Goal: Task Accomplishment & Management: Manage account settings

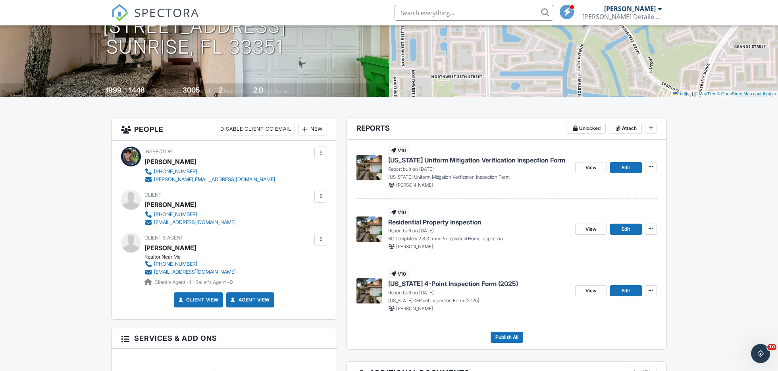
scroll to position [119, 0]
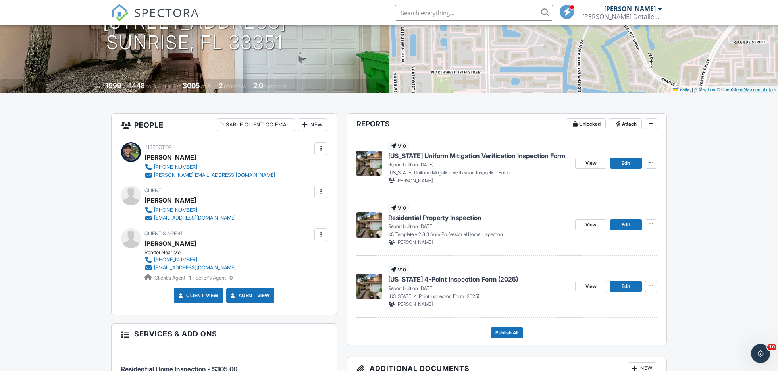
click at [478, 278] on span "[US_STATE] 4-Point Inspection Form (2025)" at bounding box center [453, 279] width 130 height 9
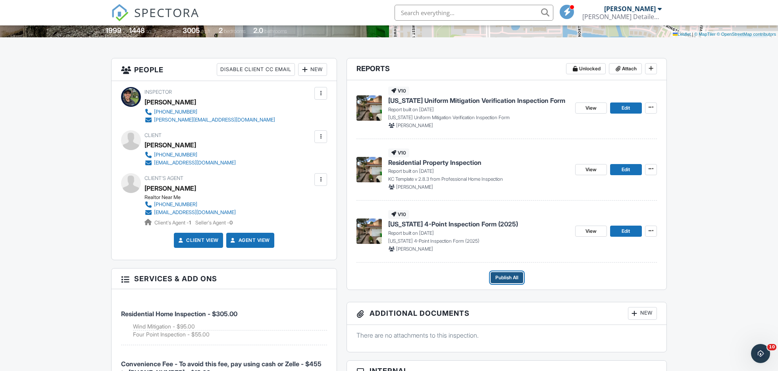
click at [509, 276] on span "Publish All" at bounding box center [506, 277] width 23 height 8
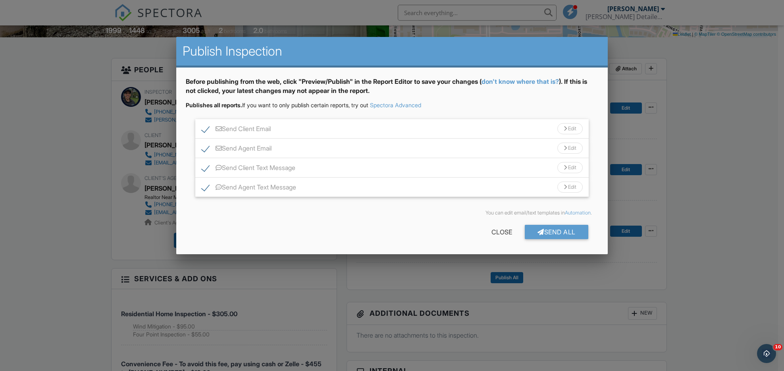
click at [206, 148] on label "Send Agent Email" at bounding box center [237, 149] width 70 height 10
checkbox input "false"
click at [205, 186] on label "Send Agent Text Message" at bounding box center [249, 188] width 94 height 10
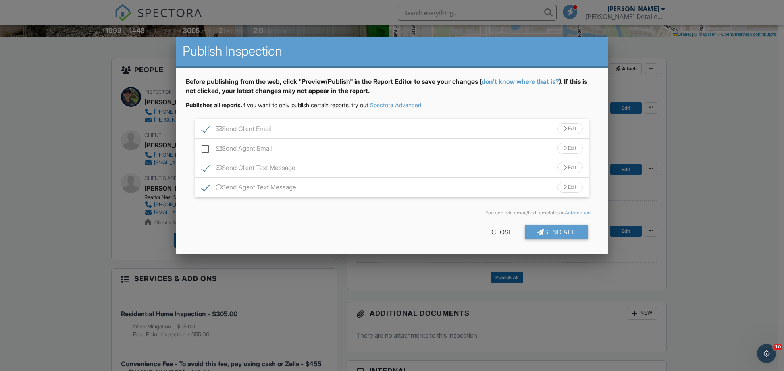
checkbox input "false"
click at [558, 234] on div "Send All" at bounding box center [556, 232] width 63 height 14
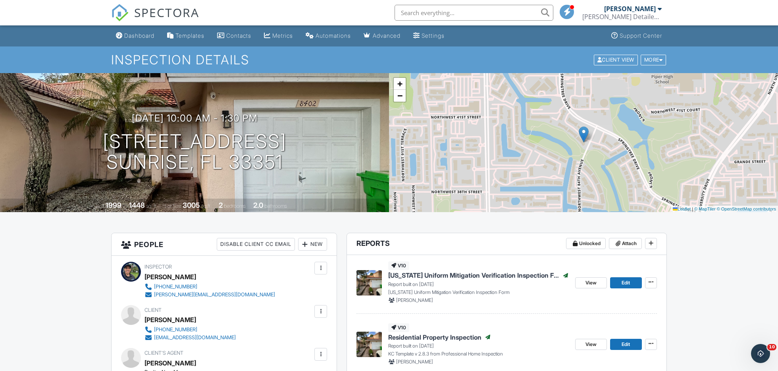
click at [148, 35] on div "Dashboard" at bounding box center [139, 35] width 30 height 7
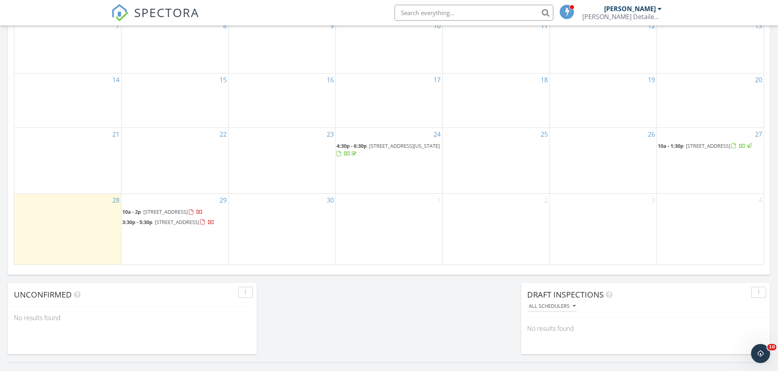
scroll to position [449, 0]
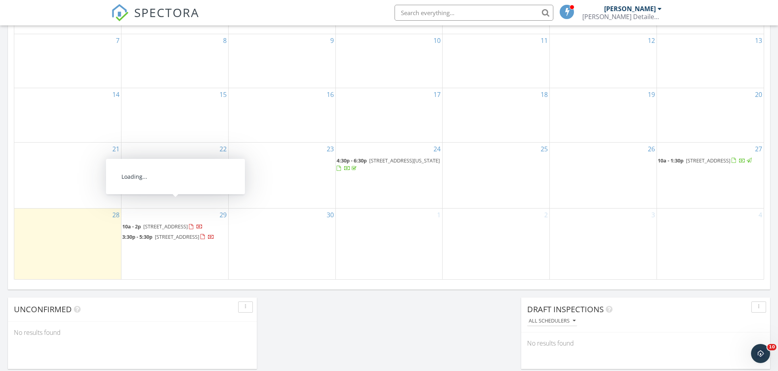
click at [188, 223] on span "7284 NW 116th Way, Parkland 33076" at bounding box center [165, 226] width 44 height 7
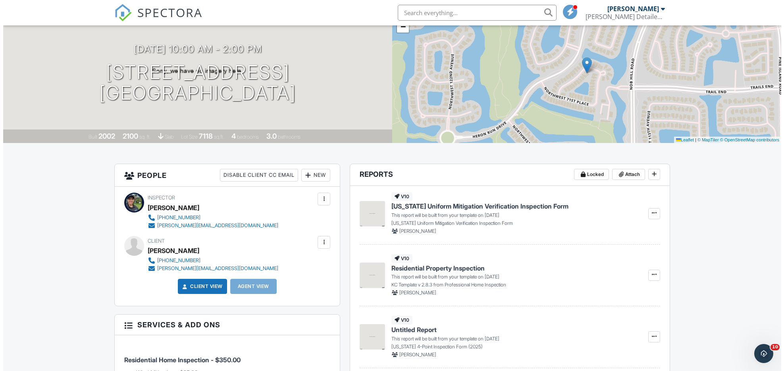
scroll to position [54, 0]
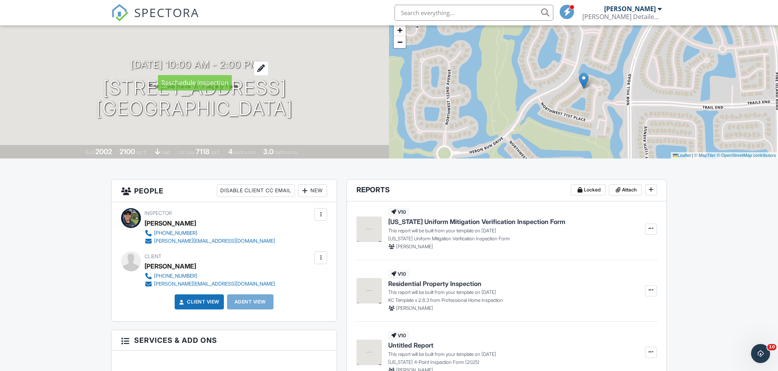
click at [269, 66] on div at bounding box center [261, 68] width 15 height 15
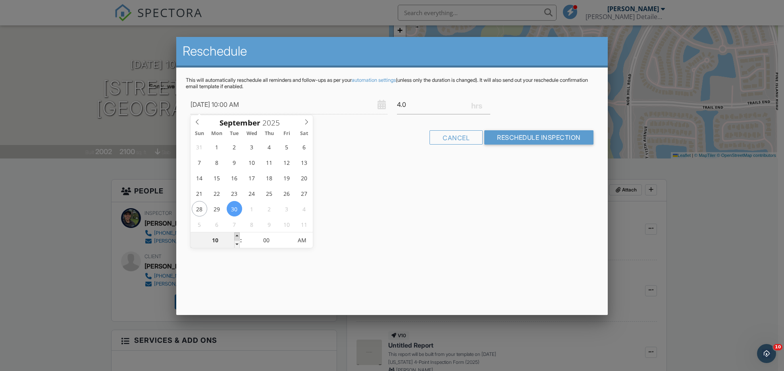
type input "[DATE] 11:00 AM"
type input "11"
click at [236, 236] on span at bounding box center [237, 236] width 6 height 8
click at [406, 105] on input "4.0" at bounding box center [444, 104] width 94 height 19
type input "4"
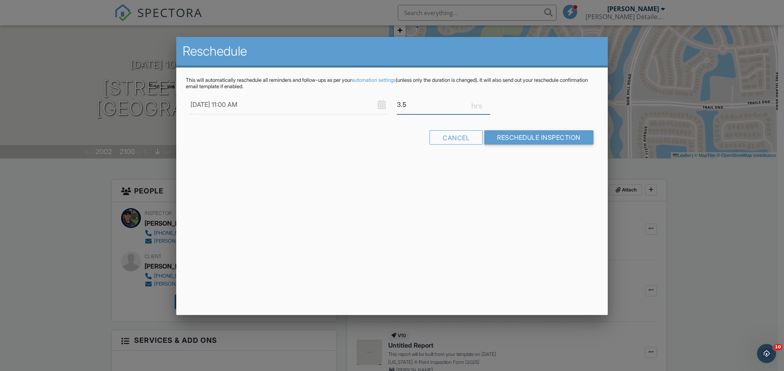
type input "3.5"
click at [399, 148] on div "Cancel Reschedule Inspection" at bounding box center [392, 140] width 412 height 20
click at [502, 134] on input "Reschedule Inspection" at bounding box center [538, 137] width 109 height 14
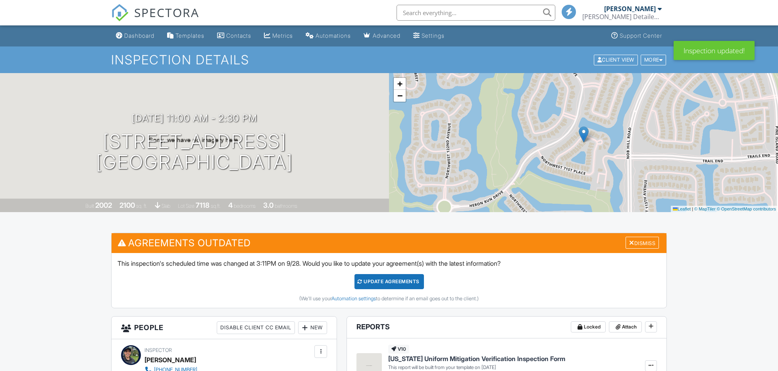
click at [391, 283] on div "Update Agreements" at bounding box center [388, 281] width 69 height 15
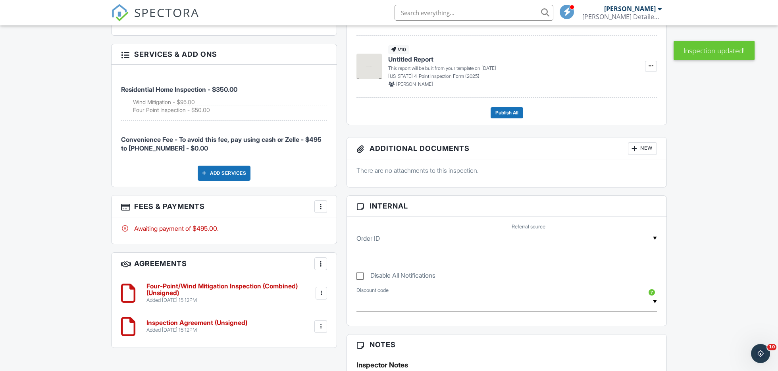
scroll to position [329, 0]
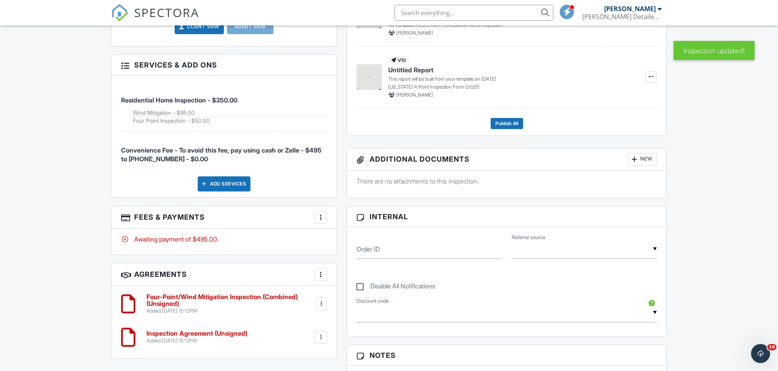
click at [321, 218] on div at bounding box center [321, 217] width 8 height 8
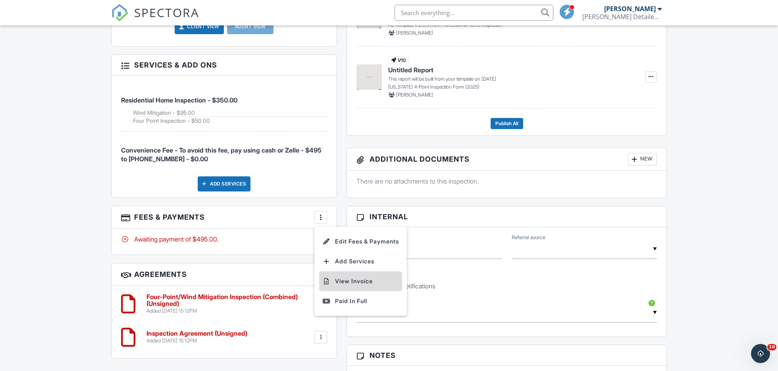
click at [350, 281] on li "View Invoice" at bounding box center [360, 281] width 83 height 20
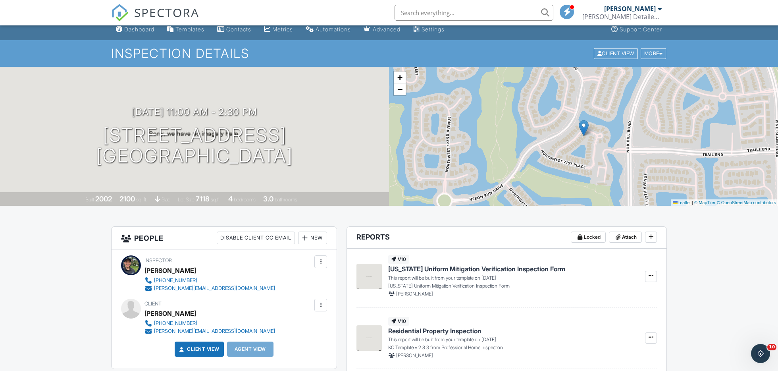
scroll to position [0, 0]
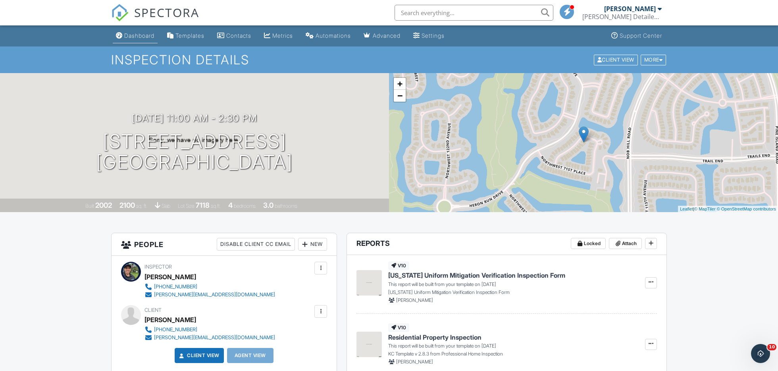
click at [151, 36] on div "Dashboard" at bounding box center [139, 35] width 30 height 7
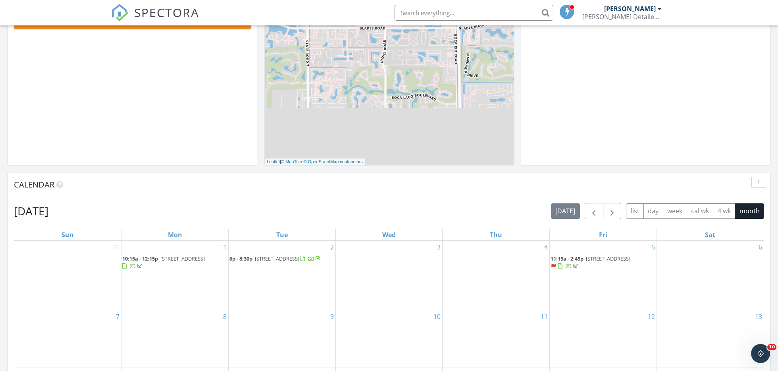
scroll to position [69, 0]
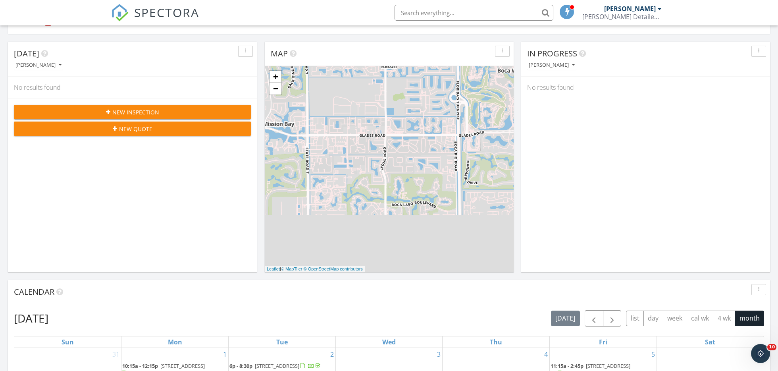
click at [123, 110] on span "New Inspection" at bounding box center [135, 112] width 47 height 8
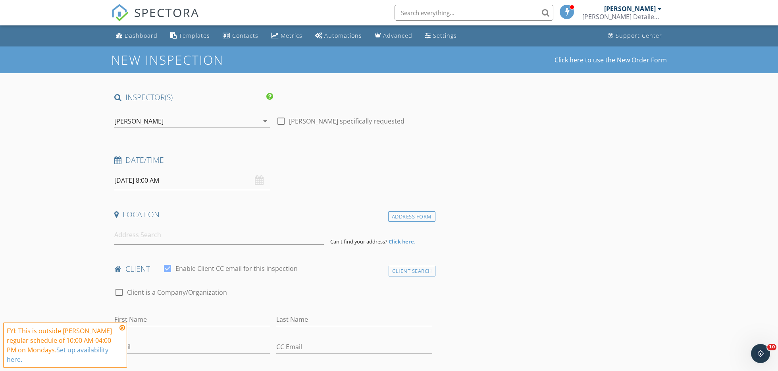
click at [122, 329] on icon at bounding box center [122, 327] width 6 height 6
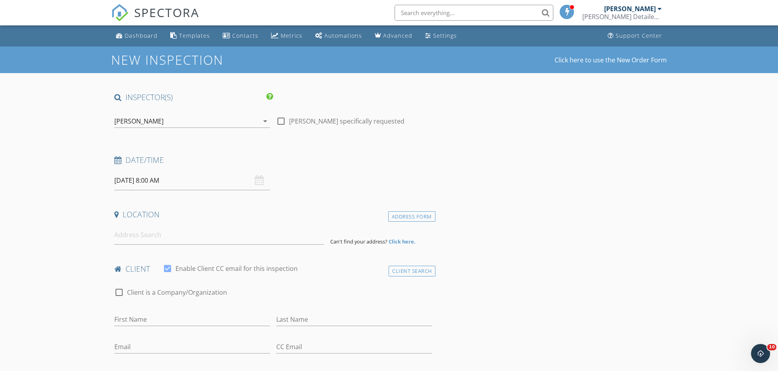
click at [260, 179] on div "09/29/2025 8:00 AM" at bounding box center [192, 180] width 156 height 19
click at [244, 184] on input "09/29/2025 8:00 AM" at bounding box center [192, 180] width 156 height 19
type input "09"
type input "09/29/2025 9:00 AM"
click at [159, 311] on span at bounding box center [161, 312] width 6 height 8
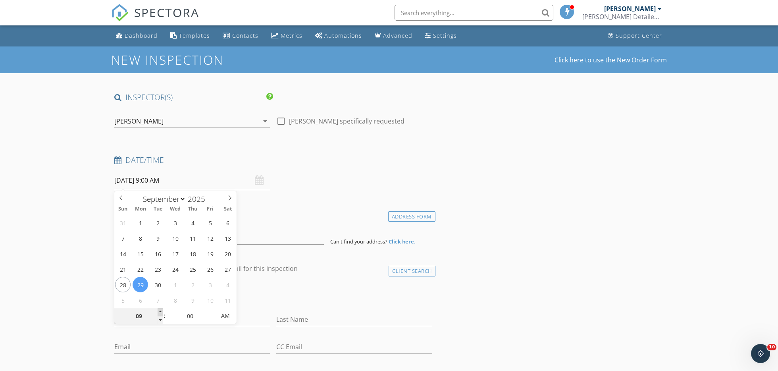
type input "10"
type input "09/29/2025 10:00 AM"
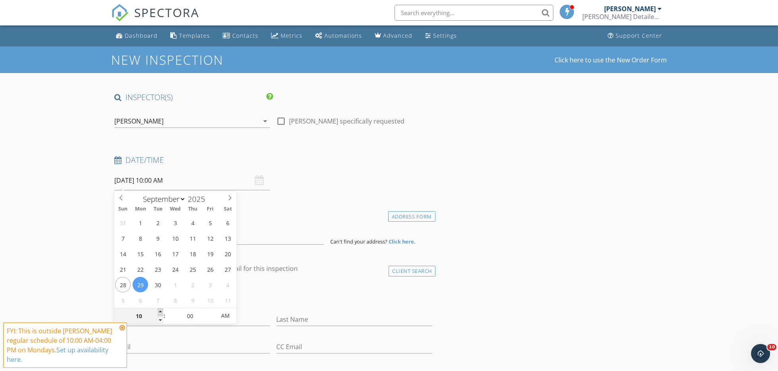
click at [159, 311] on span at bounding box center [161, 312] width 6 height 8
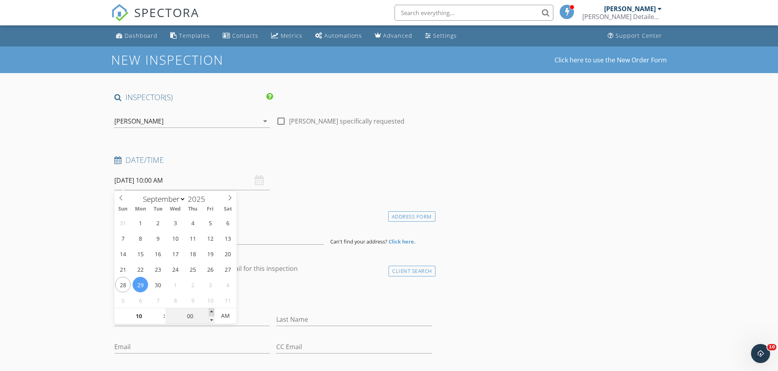
type input "05"
type input "09/29/2025 10:05 AM"
click at [211, 310] on span at bounding box center [212, 312] width 6 height 8
type input "10"
type input "09/29/2025 10:10 AM"
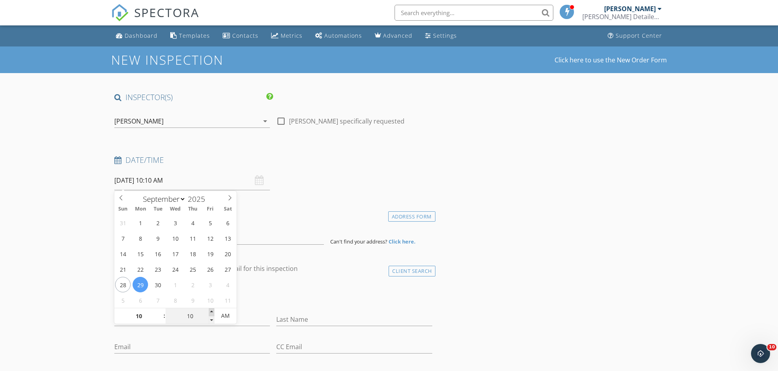
click at [211, 310] on span at bounding box center [212, 312] width 6 height 8
type input "15"
type input "09/29/2025 10:15 AM"
click at [211, 310] on span at bounding box center [212, 312] width 6 height 8
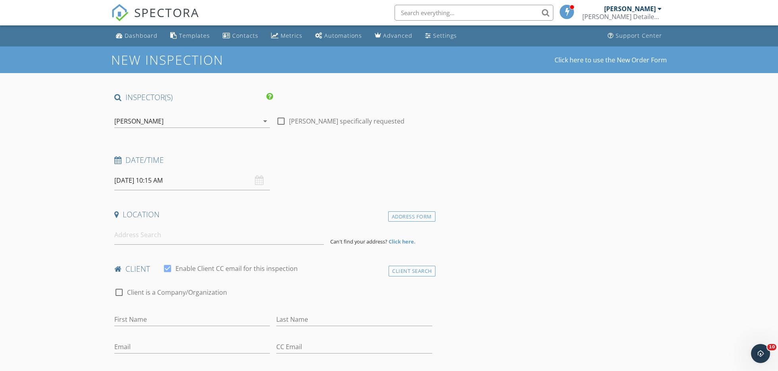
click at [265, 300] on div "check_box_outline_blank Client is a Company/Organization" at bounding box center [273, 296] width 318 height 21
click at [176, 236] on input at bounding box center [219, 234] width 210 height 19
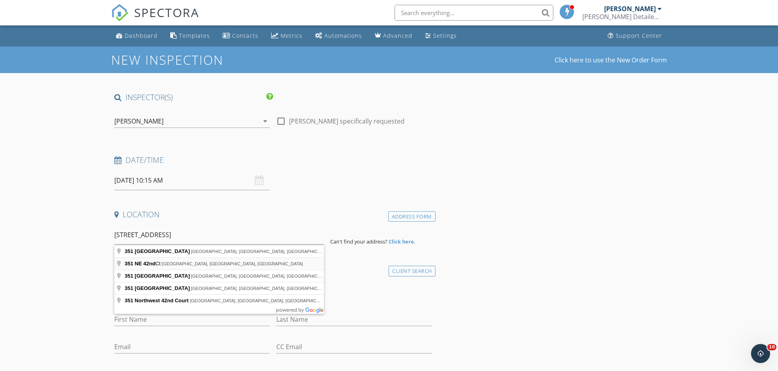
type input "351 NE 42nd Ct, Oakland Park, FL, USA"
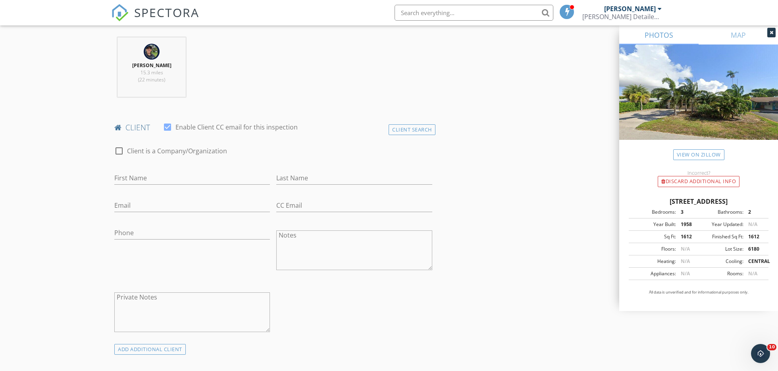
scroll to position [324, 0]
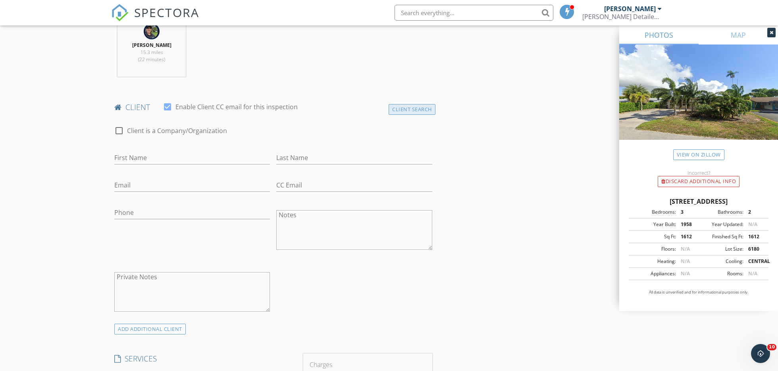
click at [424, 108] on div "Client Search" at bounding box center [412, 109] width 47 height 11
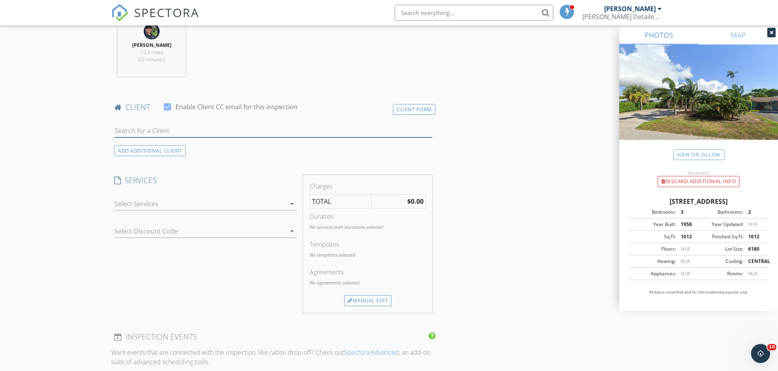
click at [255, 131] on input "text" at bounding box center [273, 130] width 318 height 13
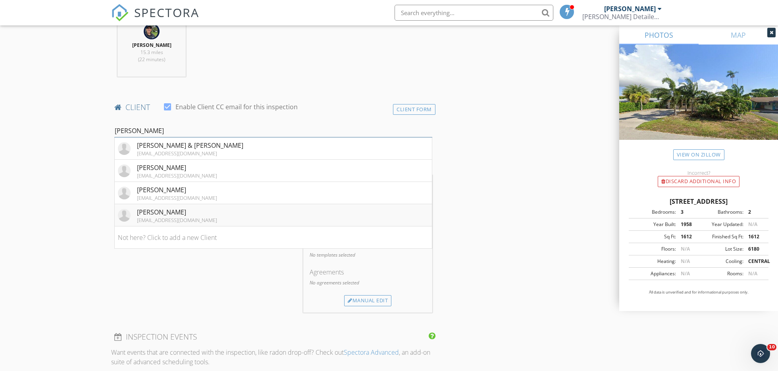
type input "john"
click at [304, 213] on li "John Fuller tereimers@gmail.com" at bounding box center [273, 215] width 317 height 22
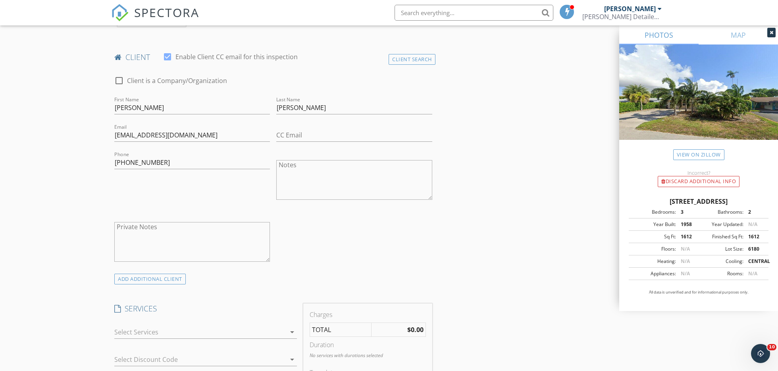
scroll to position [429, 0]
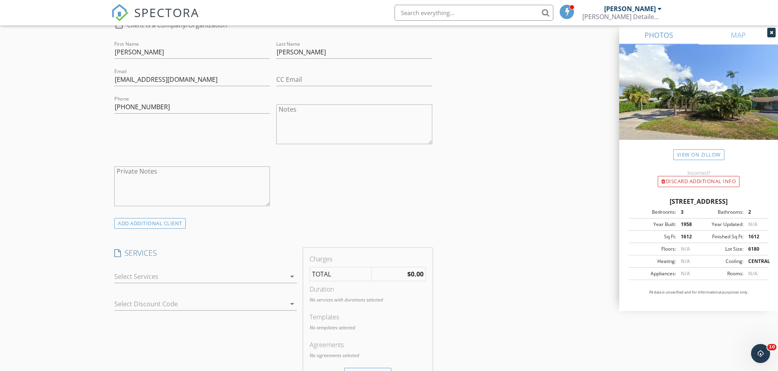
click at [202, 274] on div at bounding box center [199, 276] width 171 height 13
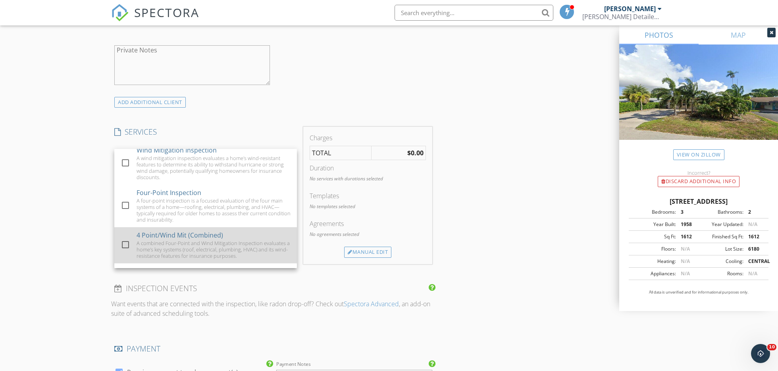
scroll to position [118, 0]
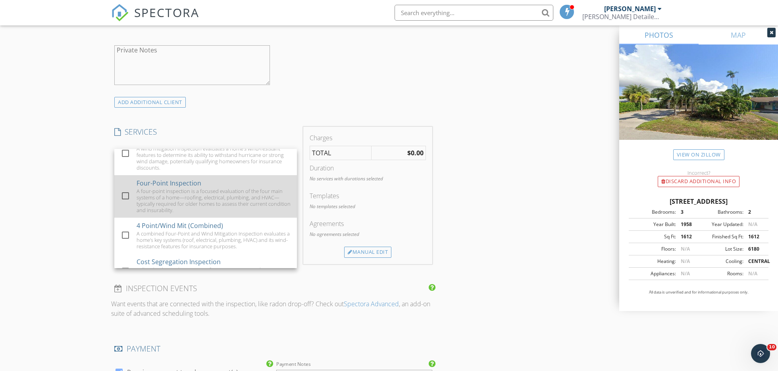
click at [185, 202] on div "A four-point inspection is a focused evaluation of the four main systems of a h…" at bounding box center [214, 200] width 154 height 25
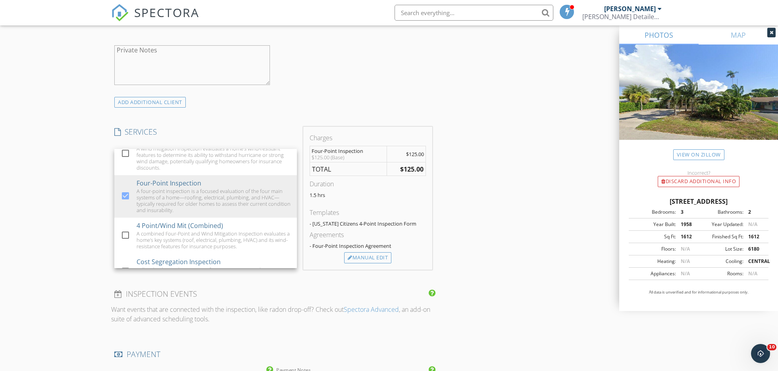
click at [277, 114] on div "INSPECTOR(S) check_box Dean Garcia PRIMARY Dean Garcia arrow_drop_down check_bo…" at bounding box center [273, 172] width 324 height 1260
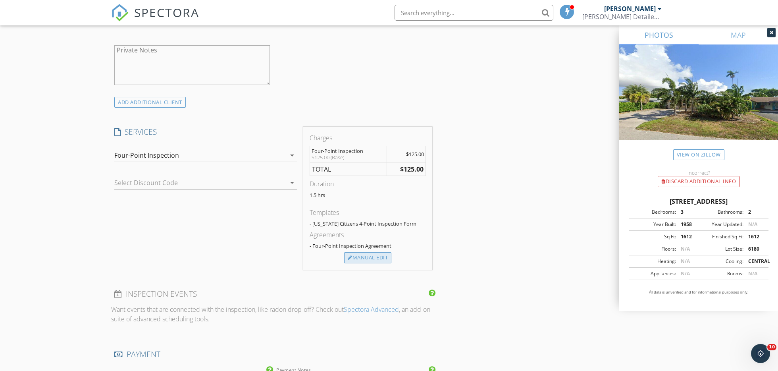
click at [364, 259] on div "Manual Edit" at bounding box center [367, 257] width 47 height 11
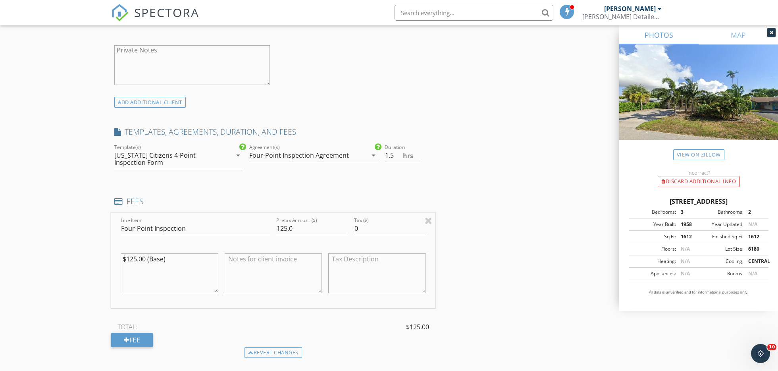
click at [519, 254] on div "INSPECTOR(S) check_box Dean Garcia PRIMARY Dean Garcia arrow_drop_down check_bo…" at bounding box center [389, 239] width 556 height 1395
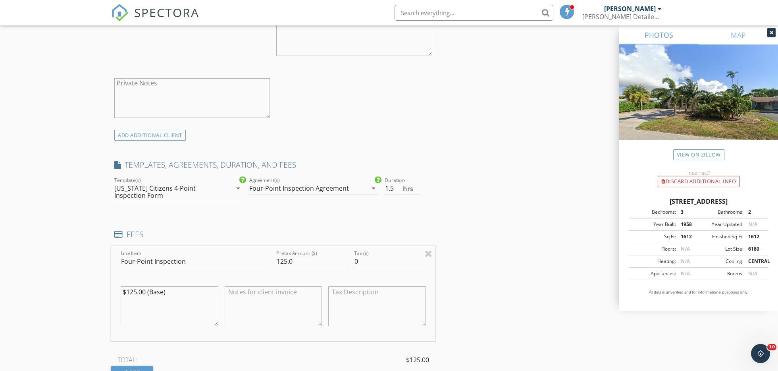
scroll to position [648, 0]
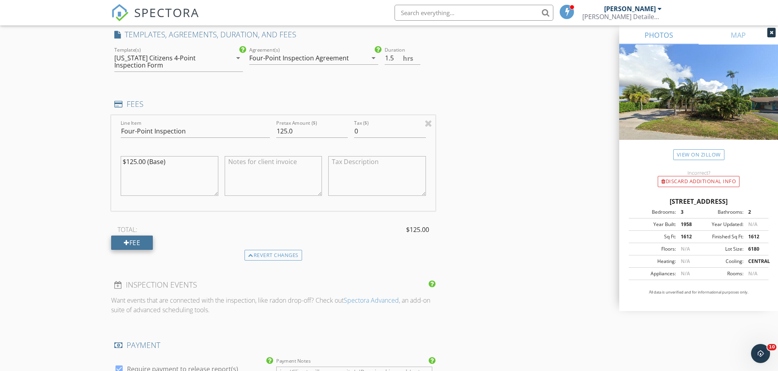
click at [152, 240] on div "Fee" at bounding box center [132, 242] width 42 height 14
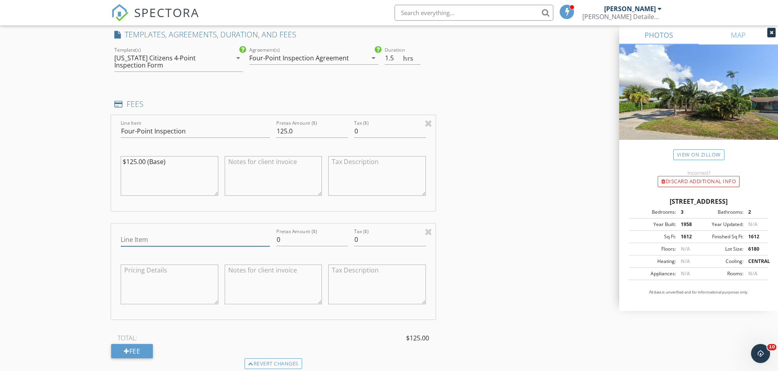
click at [185, 240] on input "Line Item" at bounding box center [195, 239] width 149 height 13
drag, startPoint x: 122, startPoint y: 239, endPoint x: 265, endPoint y: 246, distance: 143.0
click at [265, 246] on div "Line Item Convenience Fee-Can be waived if payment is made instead through Zell…" at bounding box center [195, 243] width 149 height 21
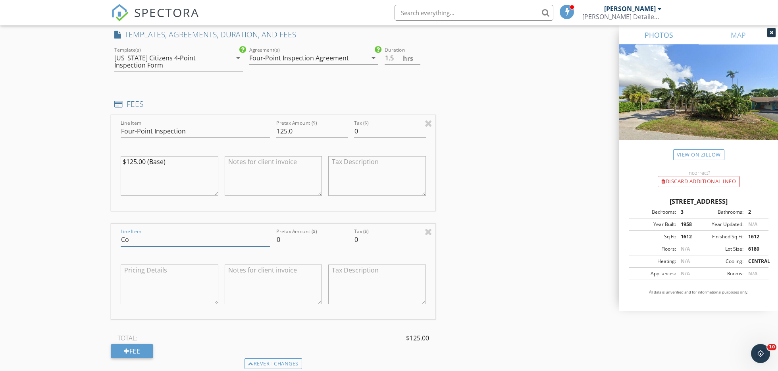
type input "C"
click at [212, 240] on input "Convenience Fee - Avoid this fee by instead paying Cash or Zelle: $275 to 561-7…" at bounding box center [195, 239] width 149 height 13
click at [233, 240] on input "Convenience Fee - Avoid this fee by instead paying Cash or Zelle: $275 to 561-7…" at bounding box center [195, 239] width 149 height 13
click at [262, 239] on input "Convenience Fee - Avoid this fee by instead paying Cash or Zelle: $125 to 561-7…" at bounding box center [195, 239] width 149 height 13
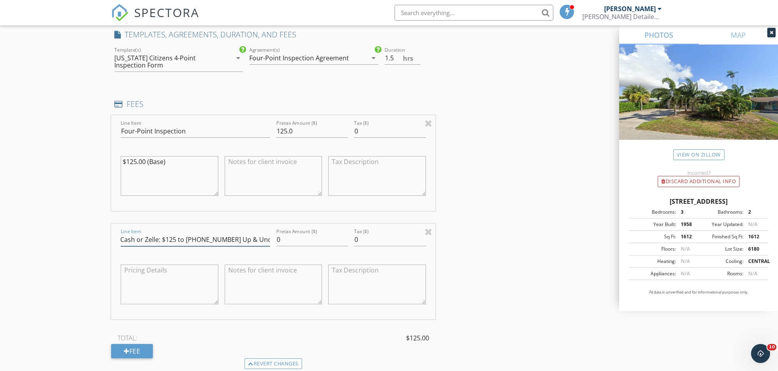
scroll to position [0, 156]
type input "Convenience Fee - Avoid this fee by instead paying Cash or Zelle: $125 to 561-7…"
click at [310, 241] on input "0" at bounding box center [311, 239] width 71 height 13
type input "5"
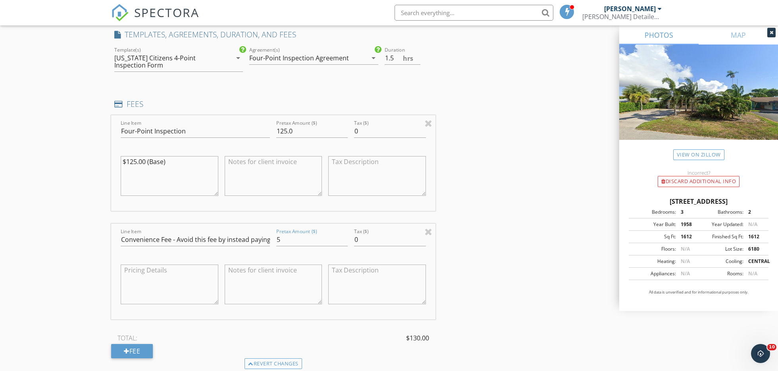
click at [280, 260] on div at bounding box center [274, 284] width 98 height 48
click at [234, 273] on textarea at bounding box center [274, 284] width 98 height 40
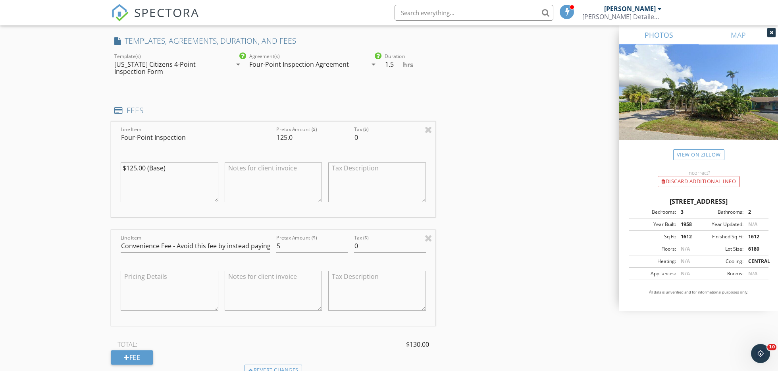
scroll to position [638, 0]
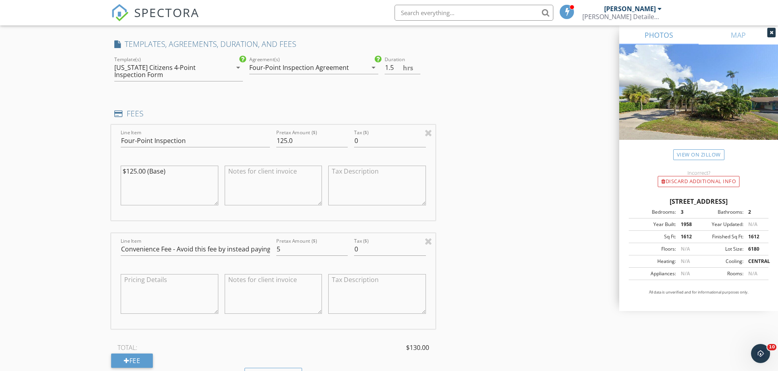
click at [240, 278] on textarea at bounding box center [274, 294] width 98 height 40
click at [289, 294] on textarea "Zelle: $125 To: 561-774-4721 Up & Under LLC" at bounding box center [274, 294] width 98 height 40
drag, startPoint x: 248, startPoint y: 283, endPoint x: 232, endPoint y: 280, distance: 16.8
click at [222, 277] on div "Zelle: $125 To: 561-774-4721 Up & Under LLC" at bounding box center [273, 295] width 104 height 62
type textarea "Zelle: $125 To: 561-774-4721 Up & Under LLC"
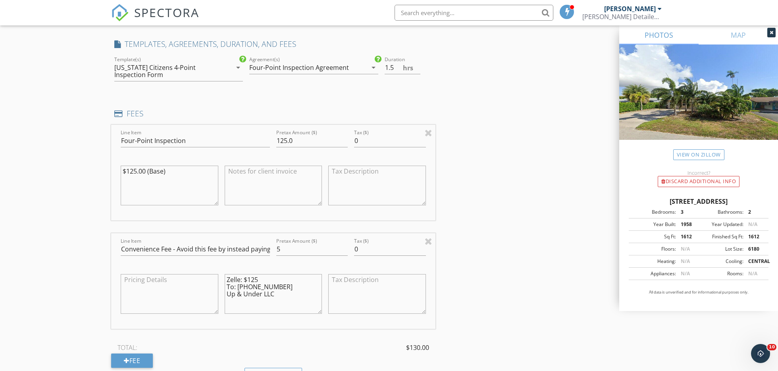
paste textarea "Zelle: $125 To: 561-774-4721 Up & Under LLC"
type textarea "Zelle: $125 To: 561-774-4721 Up & Under LLC"
click at [462, 218] on div "INSPECTOR(S) check_box Dean Garcia PRIMARY Dean Garcia arrow_drop_down check_bo…" at bounding box center [389, 205] width 556 height 1503
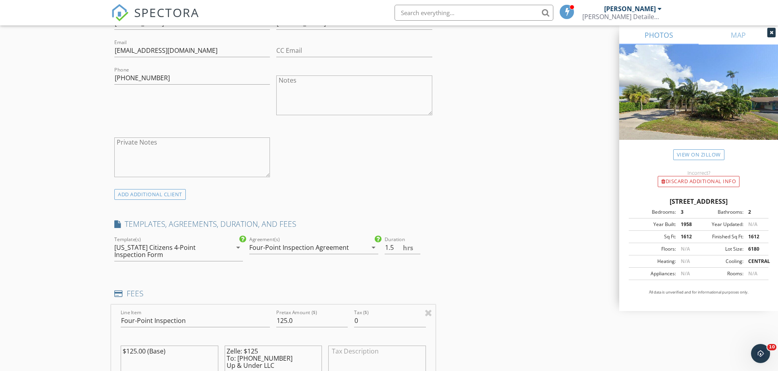
scroll to position [455, 0]
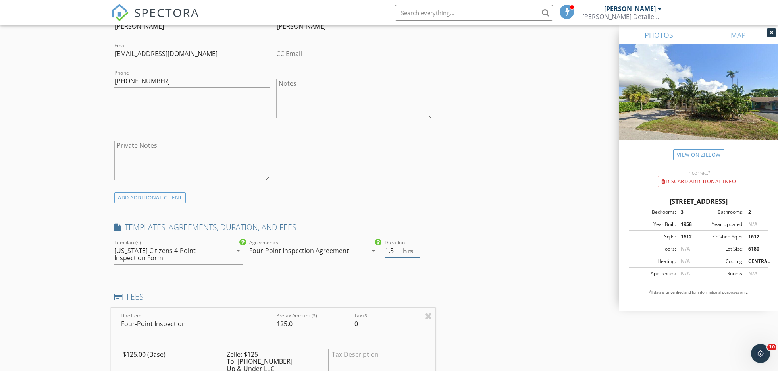
click at [394, 252] on input "1.5" at bounding box center [403, 250] width 36 height 13
click at [335, 220] on div "INSPECTOR(S) check_box Dean Garcia PRIMARY Dean Garcia arrow_drop_down check_bo…" at bounding box center [273, 365] width 324 height 1457
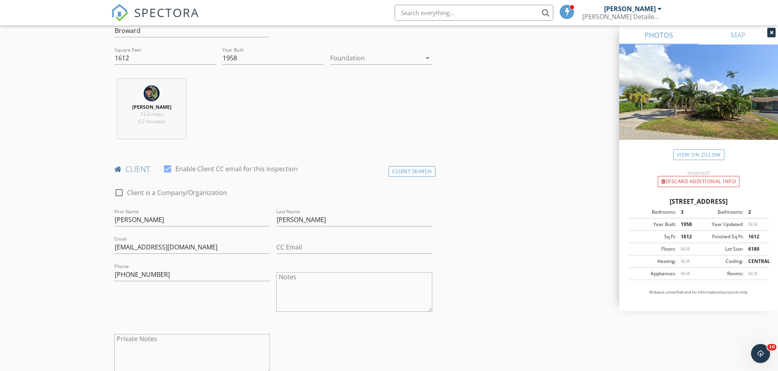
scroll to position [387, 0]
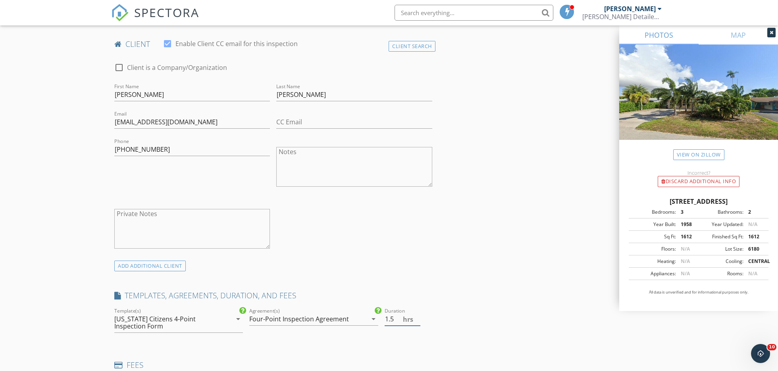
click at [398, 321] on input "1.5" at bounding box center [403, 318] width 36 height 13
type input "1.5"
click at [363, 264] on div "ADD ADDITIONAL client" at bounding box center [273, 265] width 324 height 11
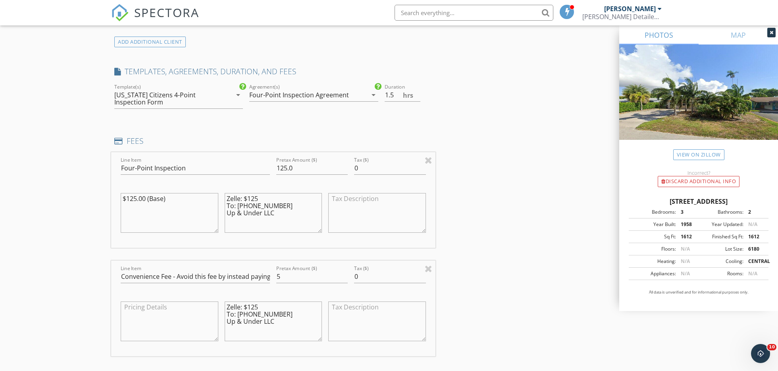
scroll to position [500, 0]
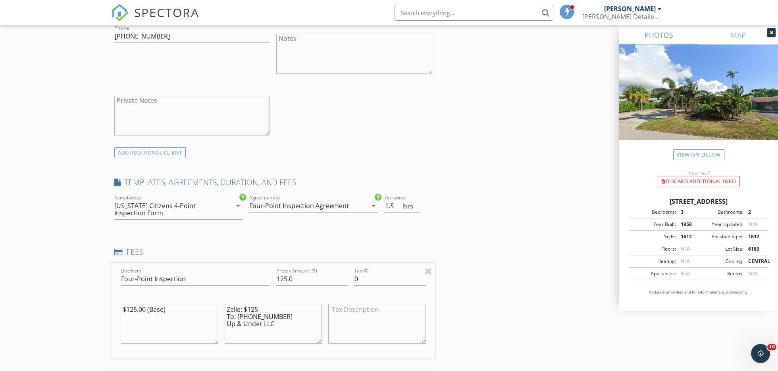
click at [232, 208] on div "arrow_drop_down" at bounding box center [237, 206] width 11 height 10
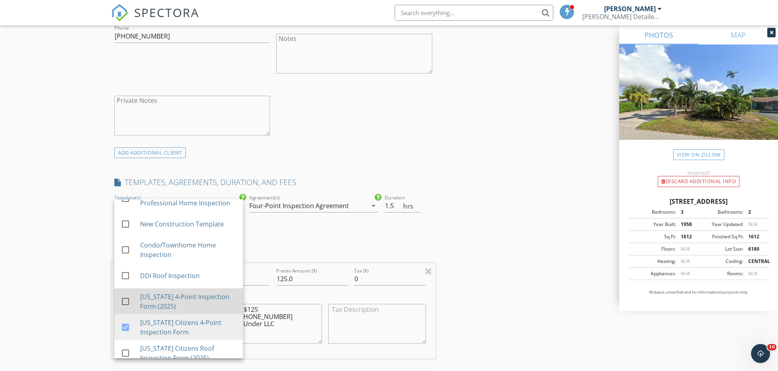
scroll to position [15, 0]
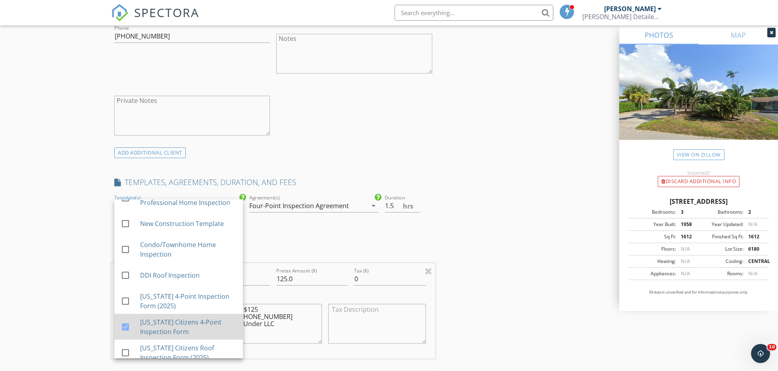
click at [126, 327] on div at bounding box center [125, 326] width 13 height 13
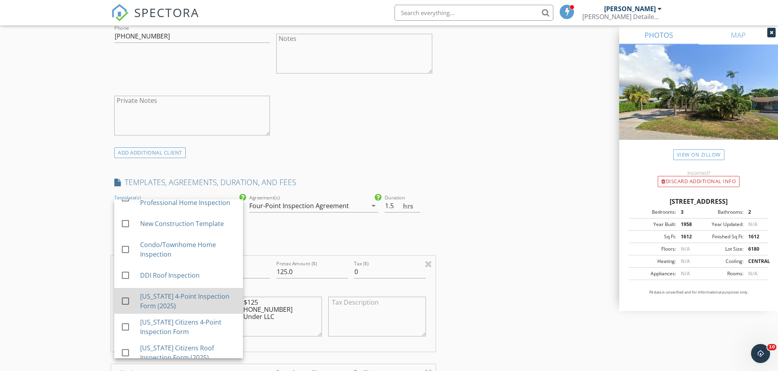
click at [125, 302] on div at bounding box center [125, 300] width 13 height 13
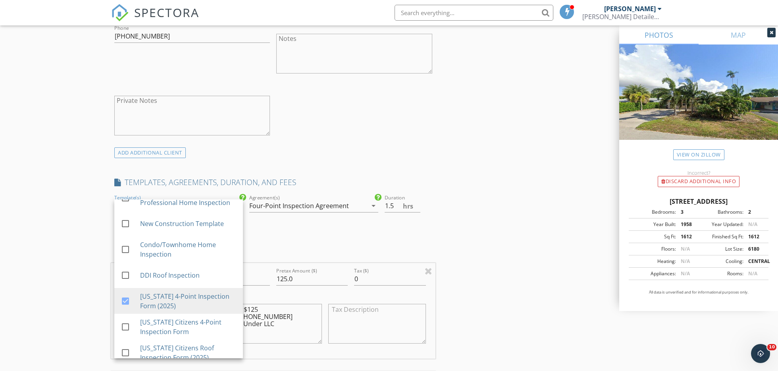
click at [352, 240] on div "INSPECTOR(S) check_box Dean Garcia PRIMARY Dean Garcia arrow_drop_down check_bo…" at bounding box center [273, 320] width 324 height 1457
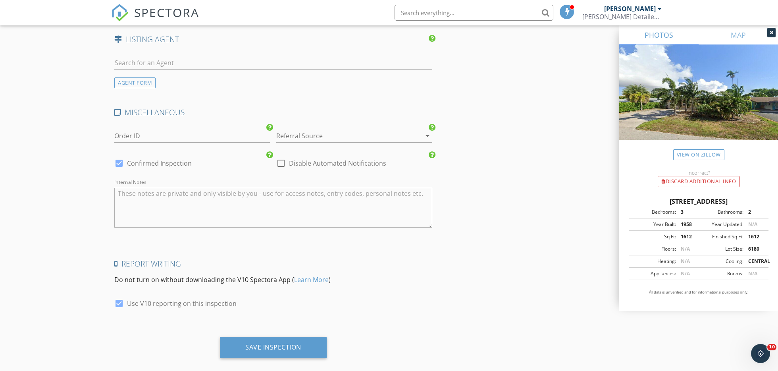
scroll to position [1244, 0]
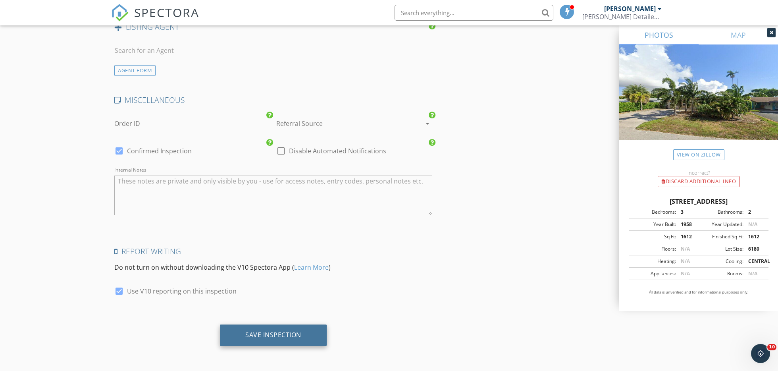
click at [284, 331] on div "Save Inspection" at bounding box center [273, 335] width 56 height 8
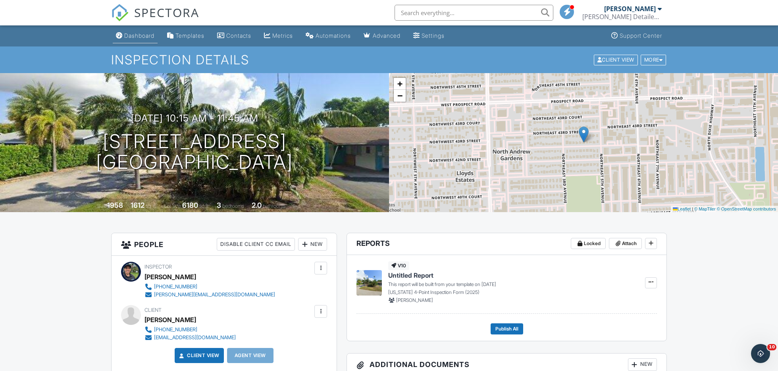
click at [140, 38] on div "Dashboard" at bounding box center [139, 35] width 30 height 7
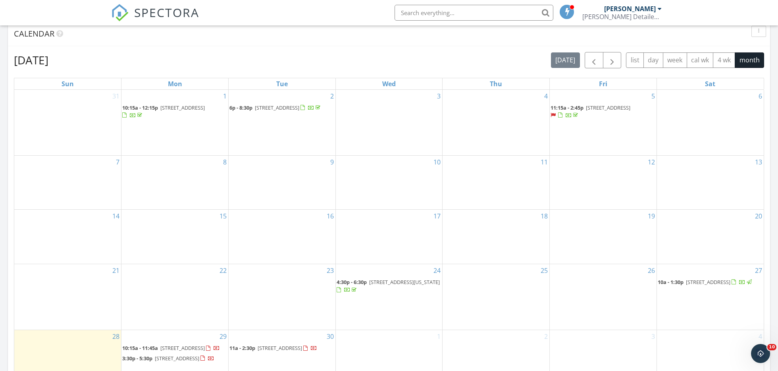
scroll to position [85, 0]
